Goal: Task Accomplishment & Management: Use online tool/utility

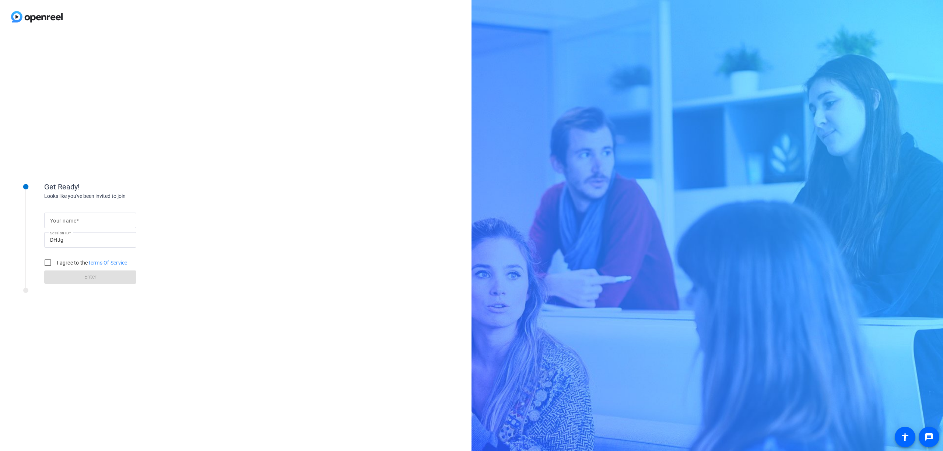
click at [102, 221] on input "Your name" at bounding box center [90, 220] width 80 height 9
type input "Pat"
click at [47, 260] on input "I agree to the Terms Of Service" at bounding box center [48, 262] width 15 height 15
checkbox input "true"
click at [74, 273] on span at bounding box center [90, 277] width 92 height 18
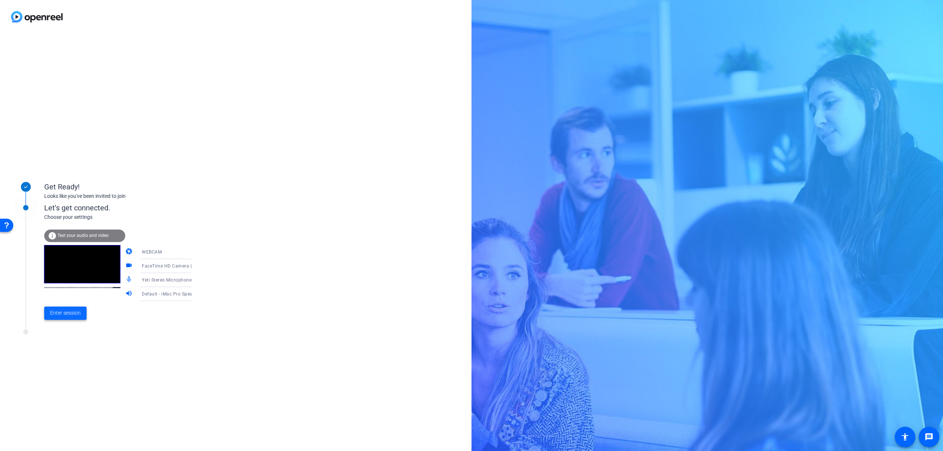
click at [67, 314] on span "Enter session" at bounding box center [65, 313] width 31 height 8
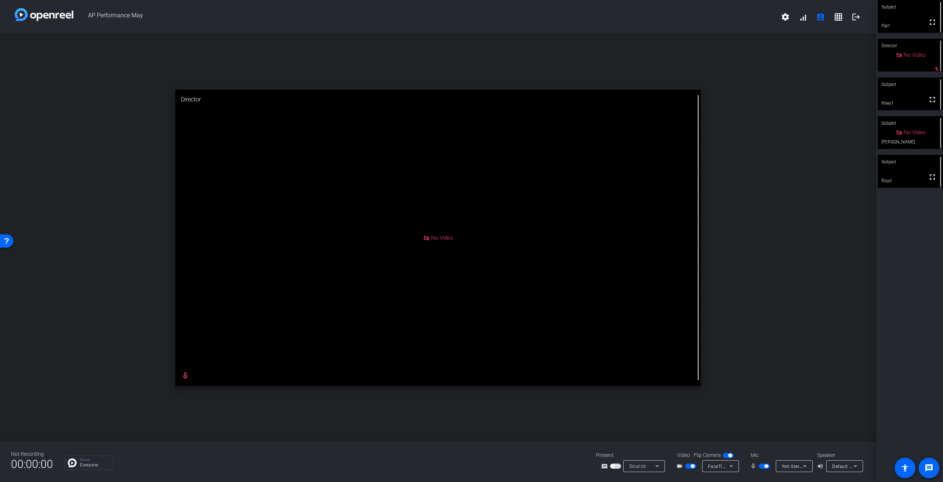
click at [766, 414] on div "open_in_new Director No Video mic_none" at bounding box center [438, 237] width 876 height 407
click at [727, 421] on div "open_in_new Director No Video mic_none" at bounding box center [438, 237] width 876 height 407
click at [807, 224] on div "open_in_new Director No Video mic_none" at bounding box center [438, 237] width 876 height 407
click at [930, 451] on span at bounding box center [929, 468] width 18 height 18
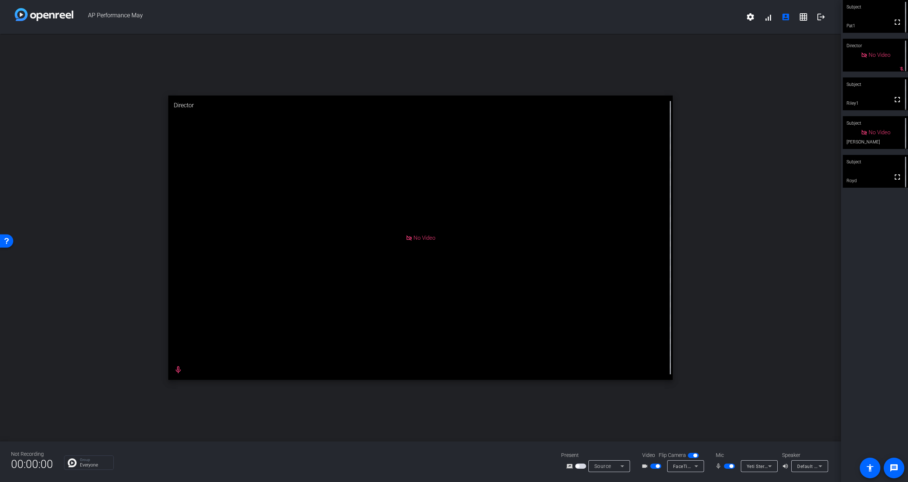
click at [658, 451] on span "button" at bounding box center [658, 466] width 4 height 4
click at [730, 451] on span "button" at bounding box center [732, 466] width 4 height 4
click at [728, 451] on span "button" at bounding box center [729, 465] width 11 height 5
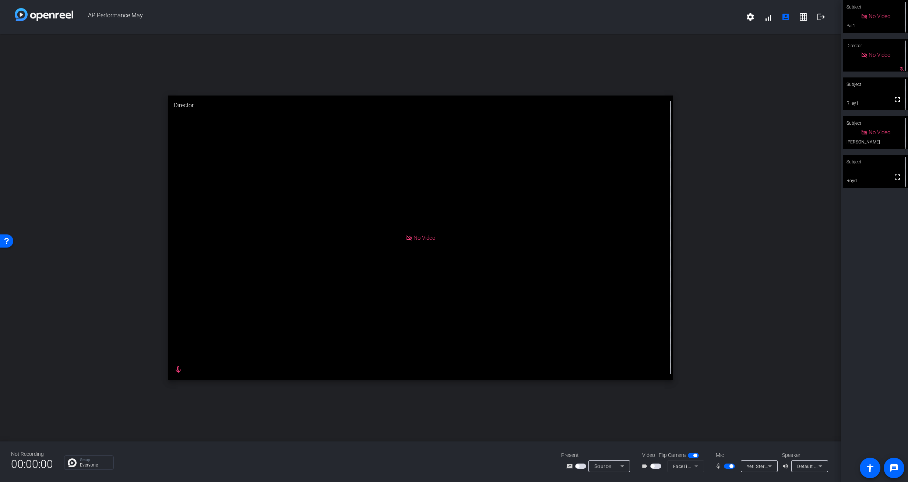
click at [733, 451] on span "button" at bounding box center [732, 466] width 4 height 4
click at [728, 451] on span "button" at bounding box center [729, 465] width 11 height 5
click at [730, 451] on span "button" at bounding box center [732, 466] width 4 height 4
click at [729, 451] on span "button" at bounding box center [729, 465] width 11 height 5
click at [732, 451] on span "button" at bounding box center [732, 466] width 4 height 4
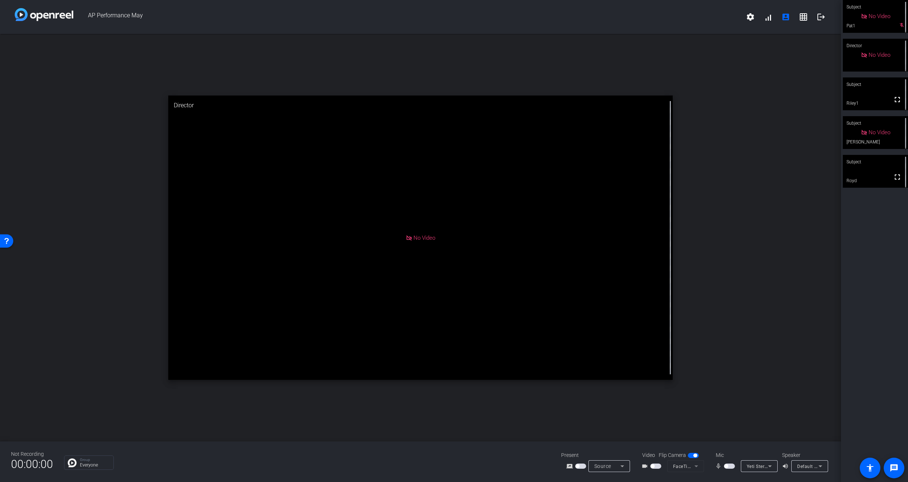
click at [732, 451] on span "button" at bounding box center [729, 465] width 11 height 5
click at [732, 451] on span "button" at bounding box center [732, 466] width 4 height 4
click at [728, 451] on mat-slide-toggle at bounding box center [730, 466] width 13 height 8
click at [729, 451] on span "button" at bounding box center [729, 465] width 11 height 5
click at [732, 451] on span "button" at bounding box center [732, 466] width 4 height 4
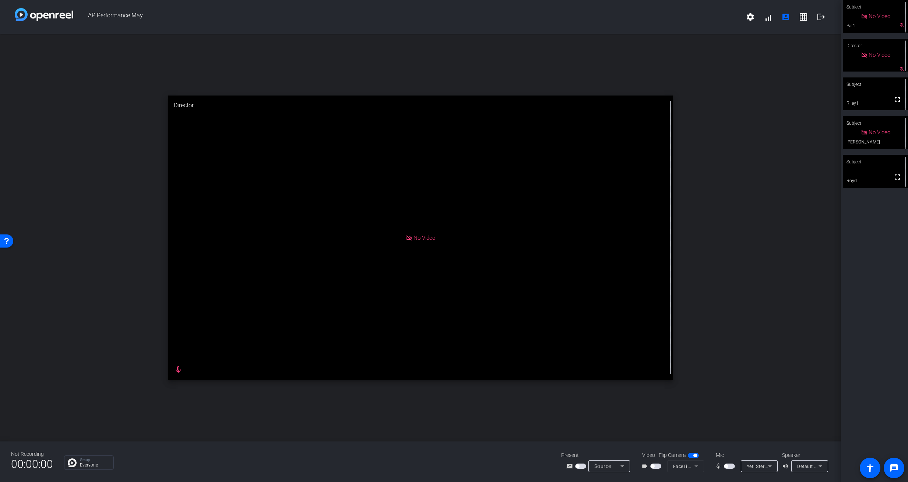
click at [727, 451] on span "button" at bounding box center [727, 466] width 4 height 4
click at [727, 451] on span "button" at bounding box center [729, 465] width 11 height 5
click at [728, 451] on span "button" at bounding box center [729, 465] width 11 height 5
click at [729, 451] on span "button" at bounding box center [729, 465] width 11 height 5
click at [728, 451] on mat-slide-toggle at bounding box center [730, 466] width 13 height 8
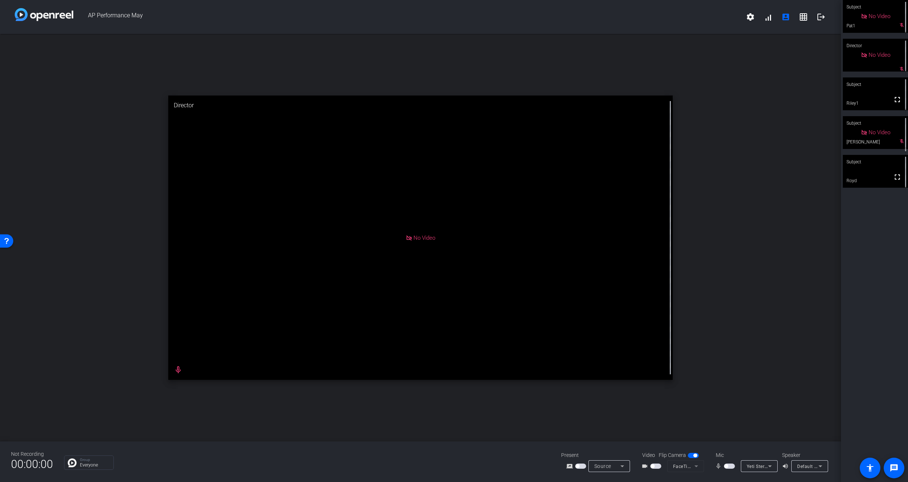
click at [730, 451] on span "button" at bounding box center [729, 465] width 11 height 5
click at [731, 451] on span "button" at bounding box center [732, 466] width 4 height 4
click at [729, 451] on span "button" at bounding box center [729, 465] width 11 height 5
